Goal: Ask a question

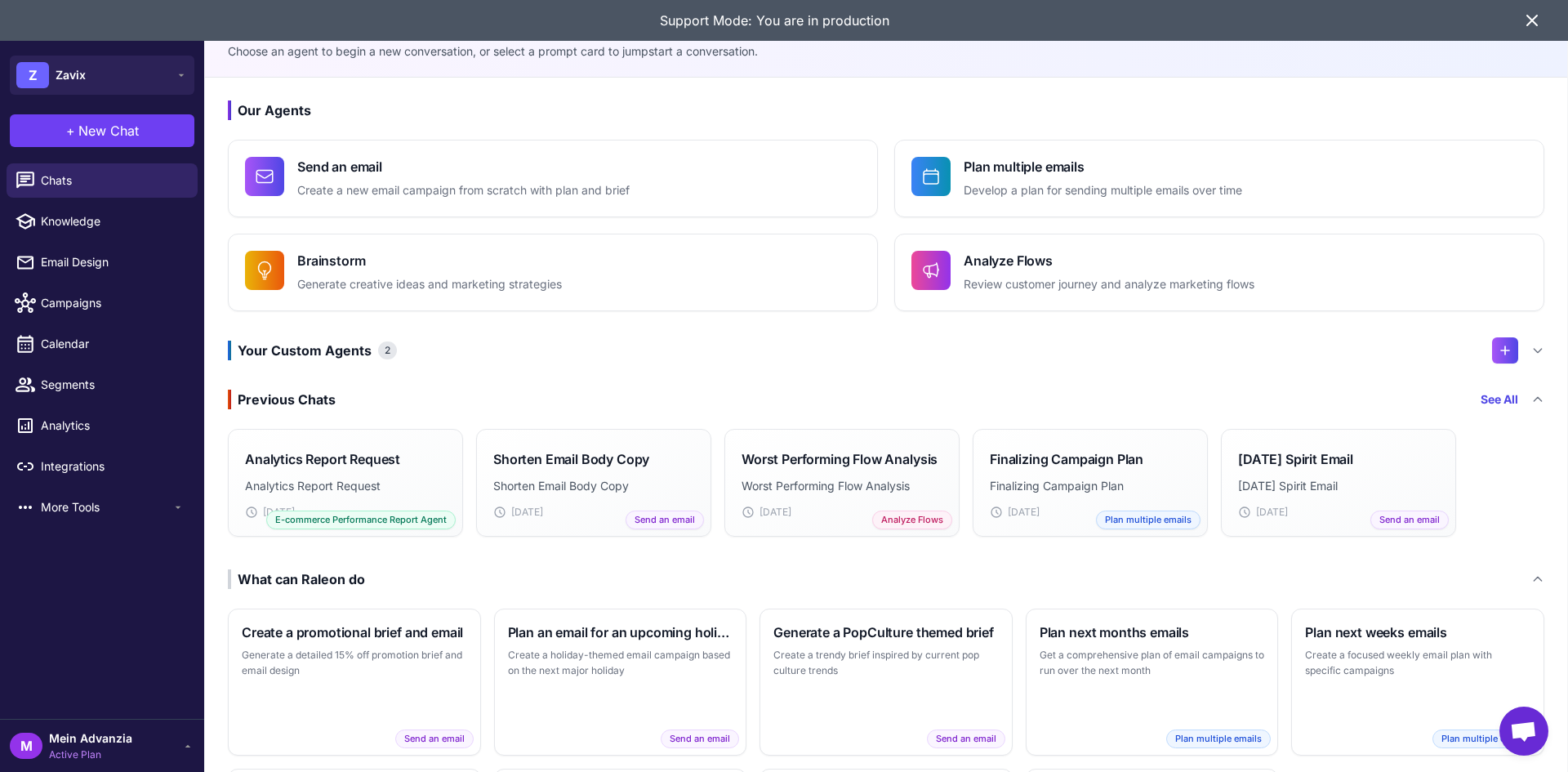
click at [1520, 14] on div "Support Mode: You are in production" at bounding box center [773, 20] width 1496 height 41
click at [185, 79] on icon at bounding box center [181, 74] width 13 height 13
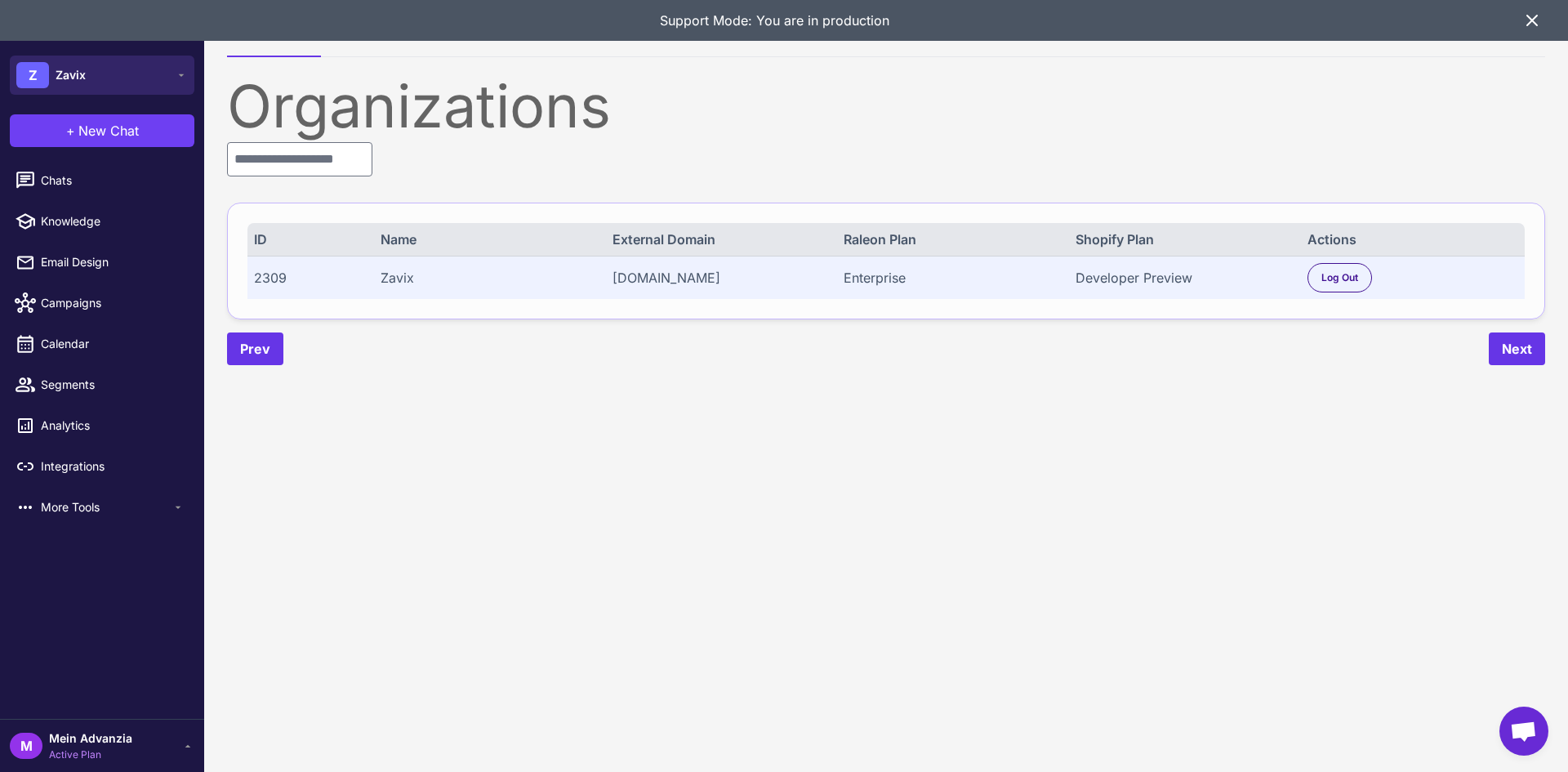
click at [102, 83] on button "Z Zavix" at bounding box center [102, 74] width 185 height 39
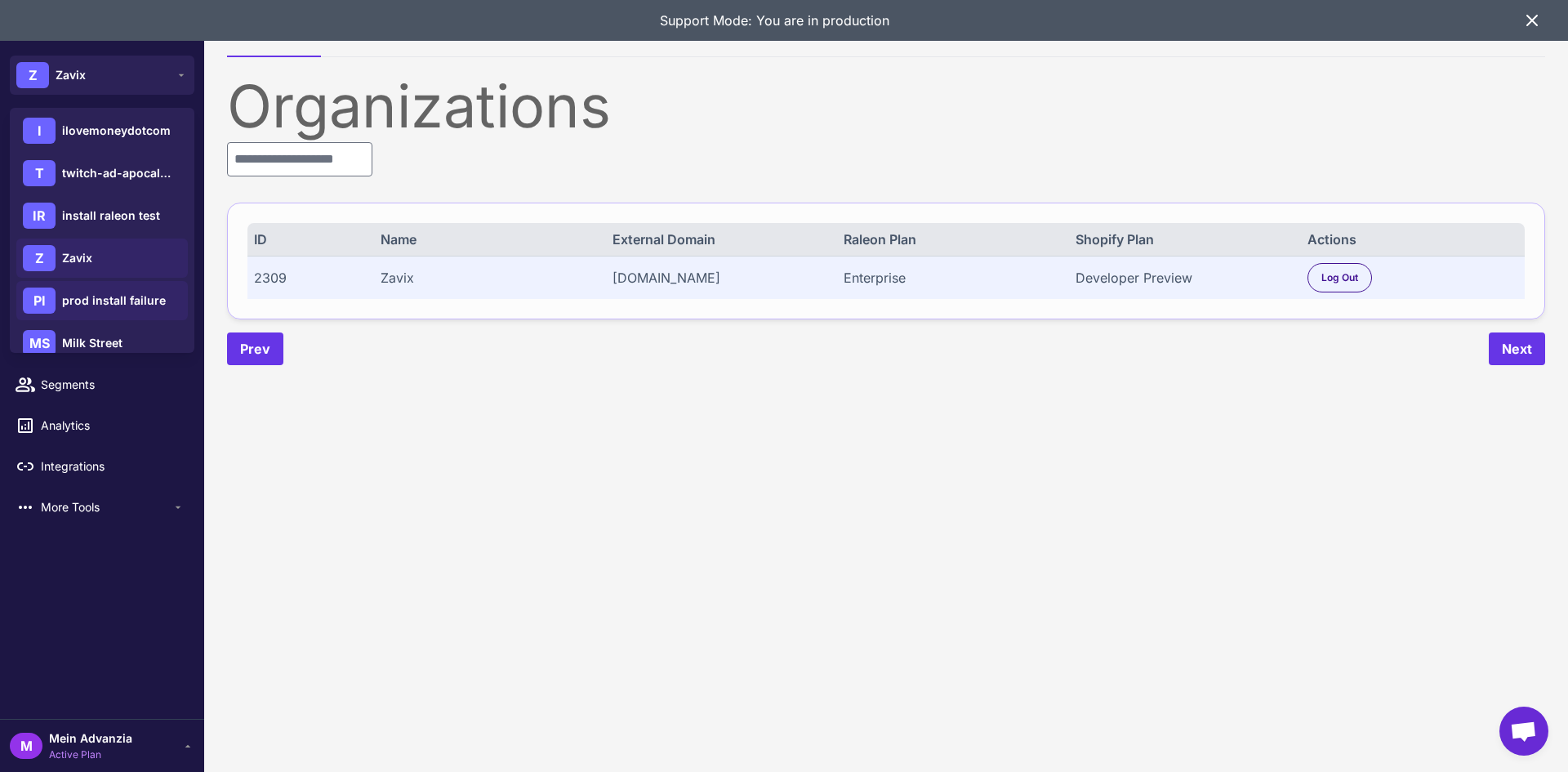
scroll to position [150, 0]
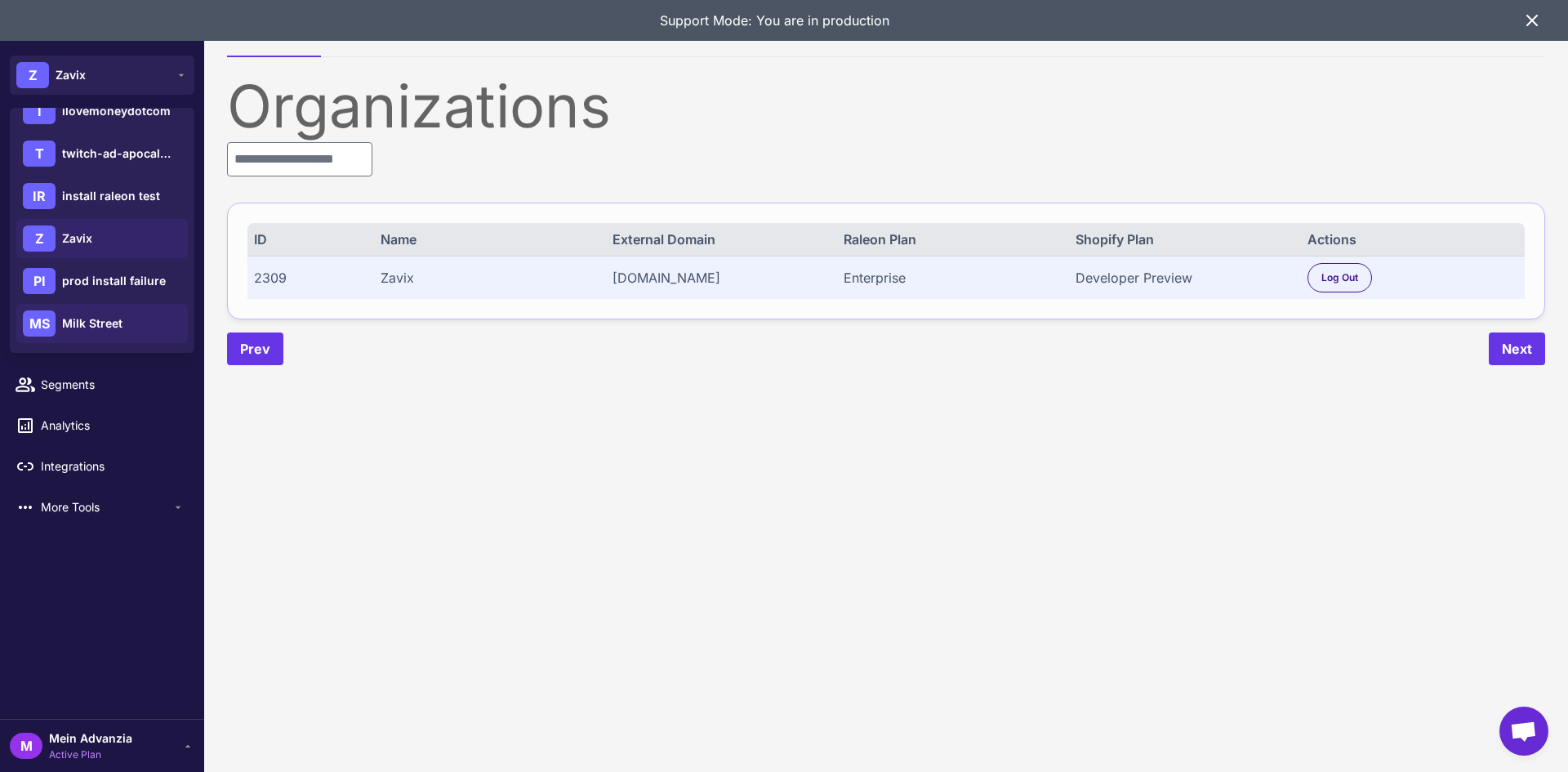
click at [88, 324] on span "Milk Street" at bounding box center [92, 323] width 61 height 18
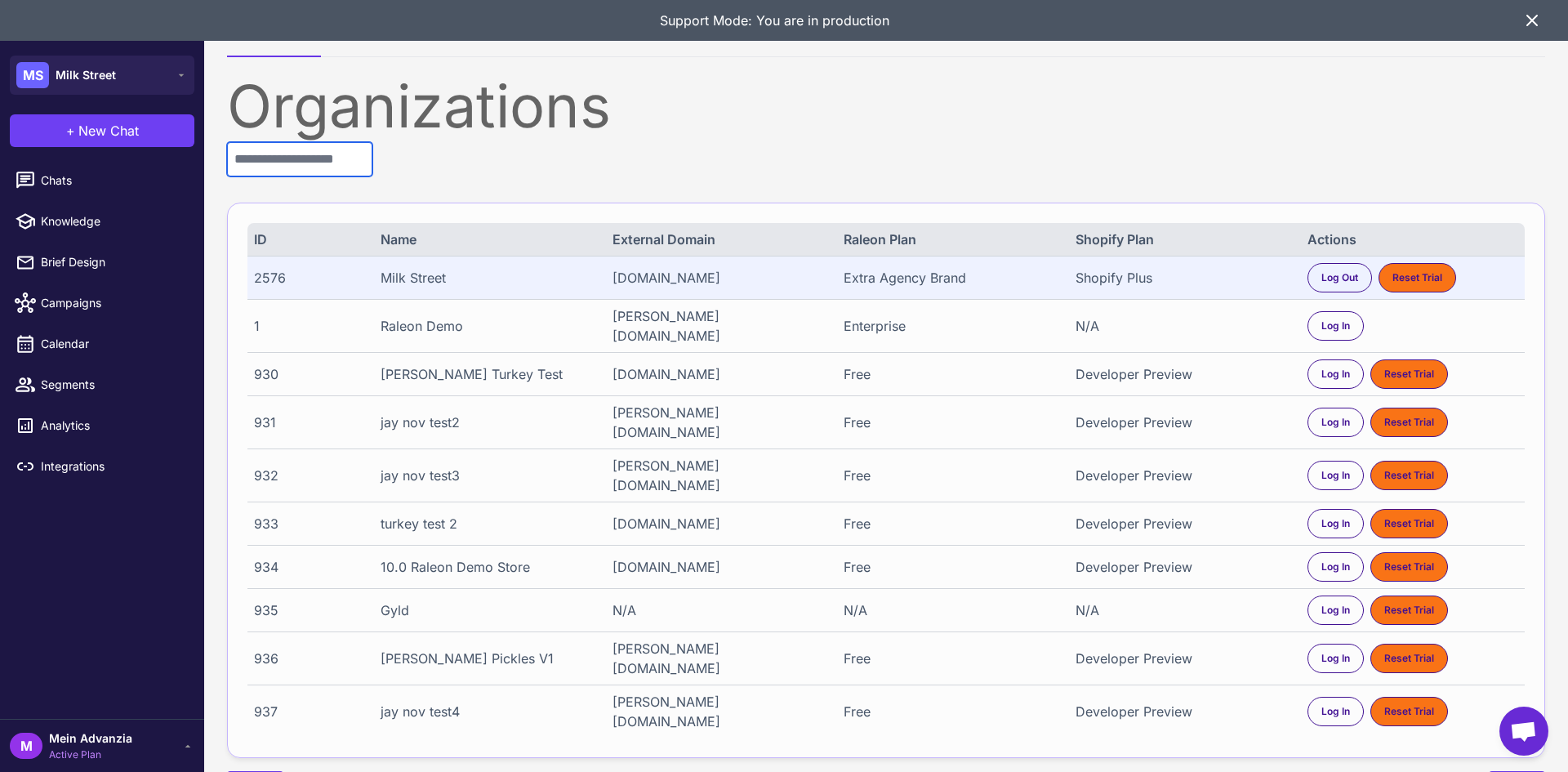
click at [327, 171] on input "text" at bounding box center [300, 159] width 145 height 35
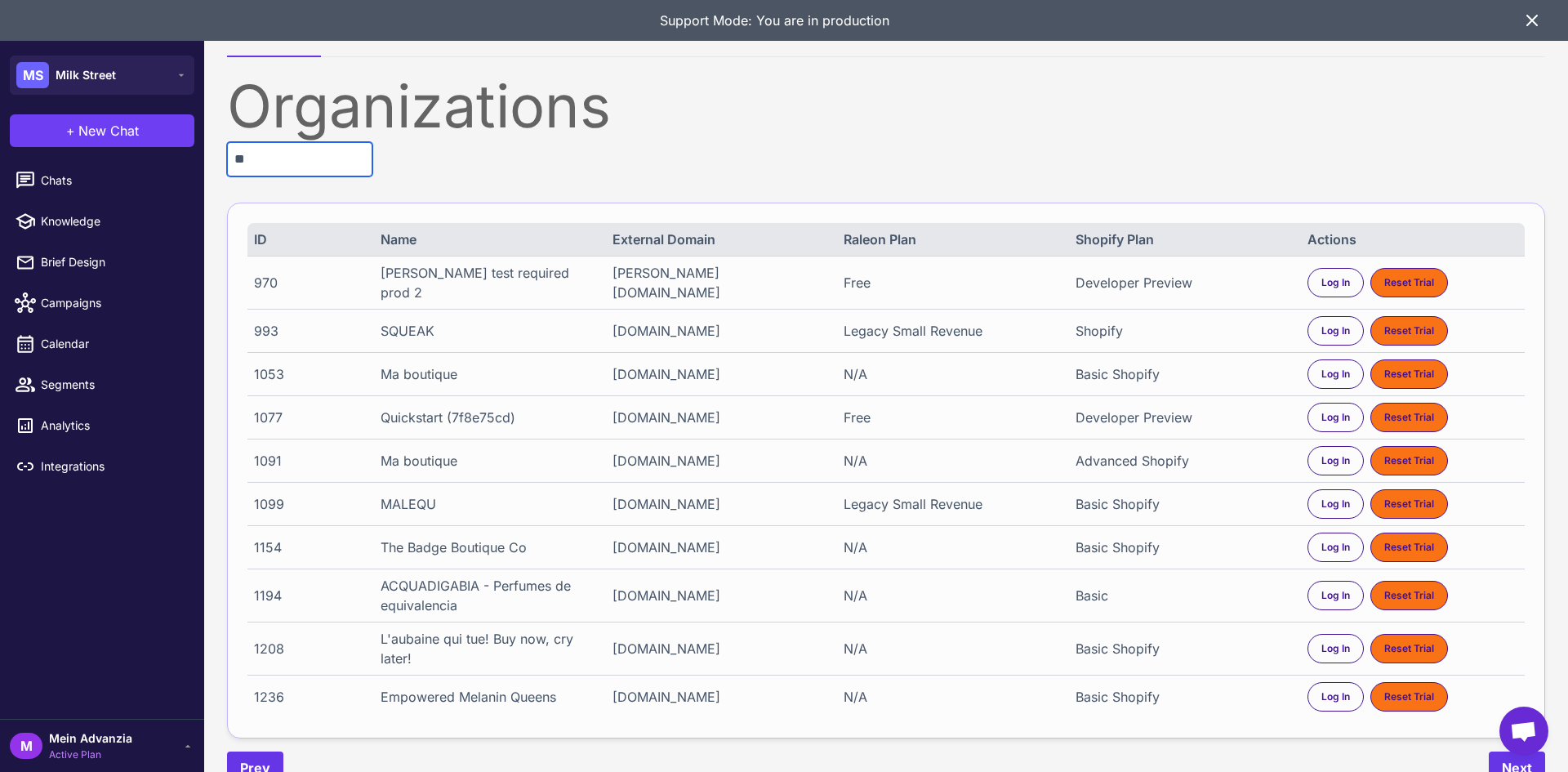
type input "*"
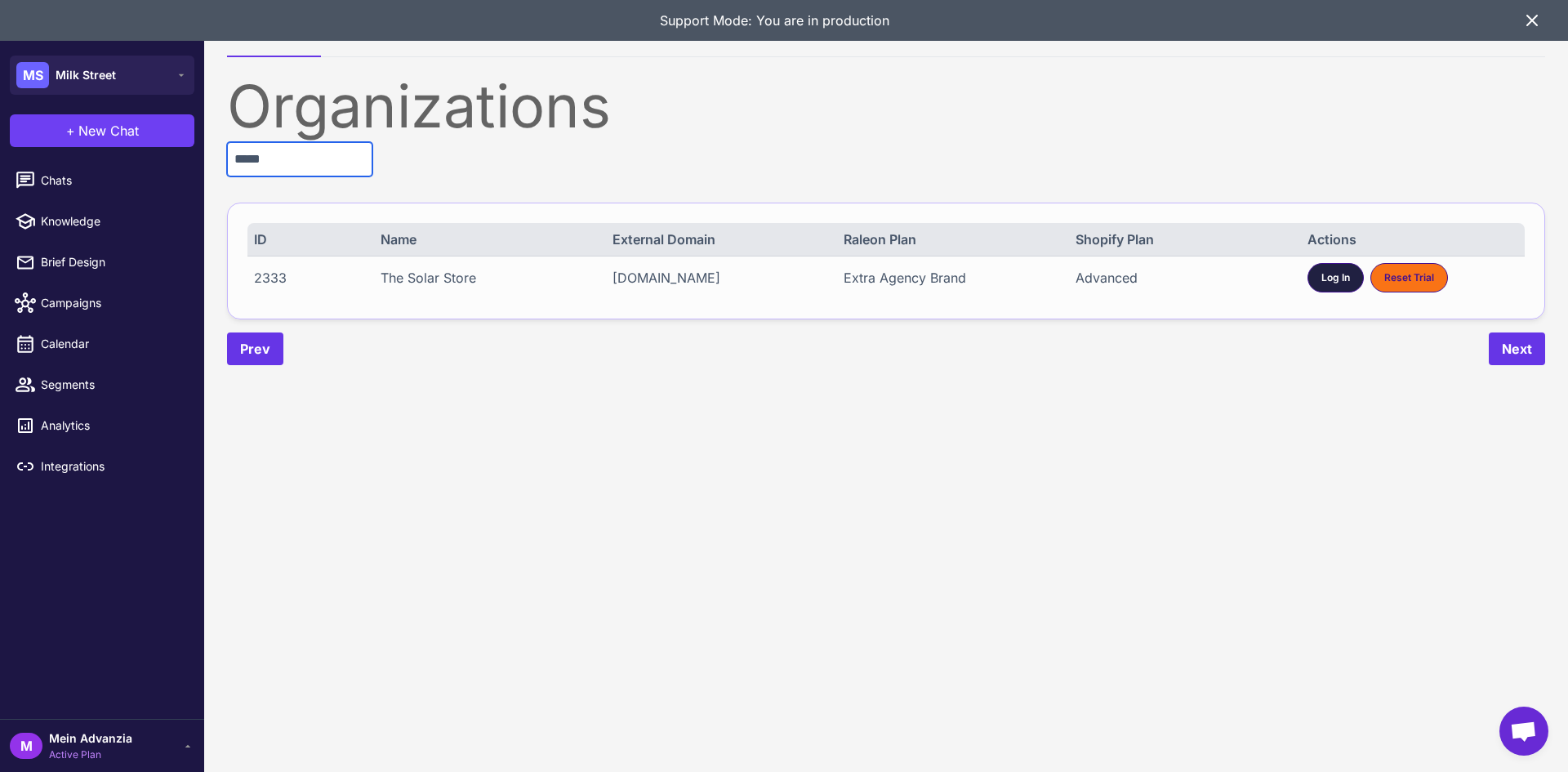
type input "*****"
click at [1328, 290] on div "Log In" at bounding box center [1335, 278] width 57 height 30
